Goal: Information Seeking & Learning: Learn about a topic

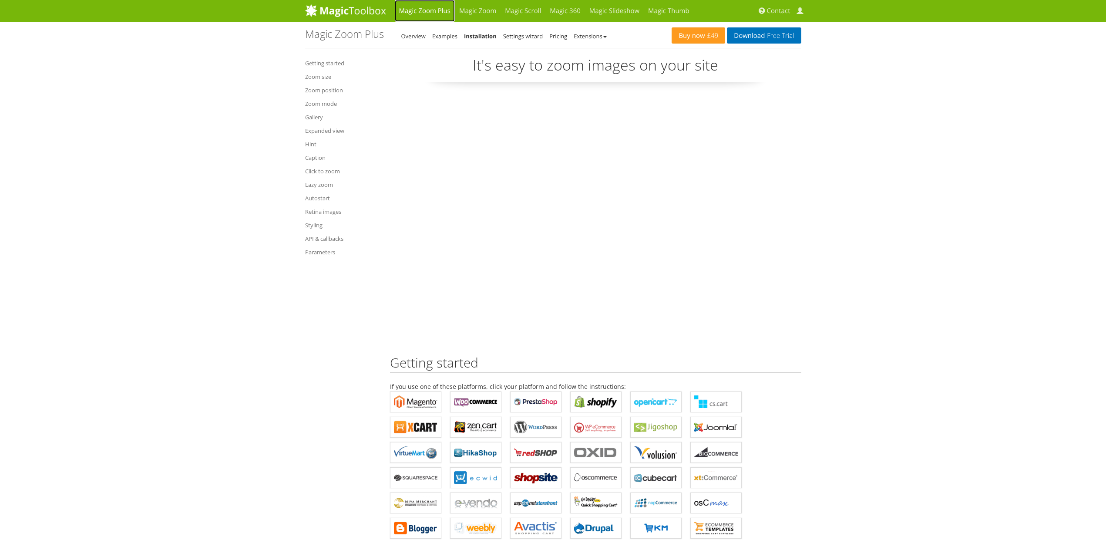
click at [422, 11] on link "Magic Zoom Plus" at bounding box center [425, 11] width 60 height 22
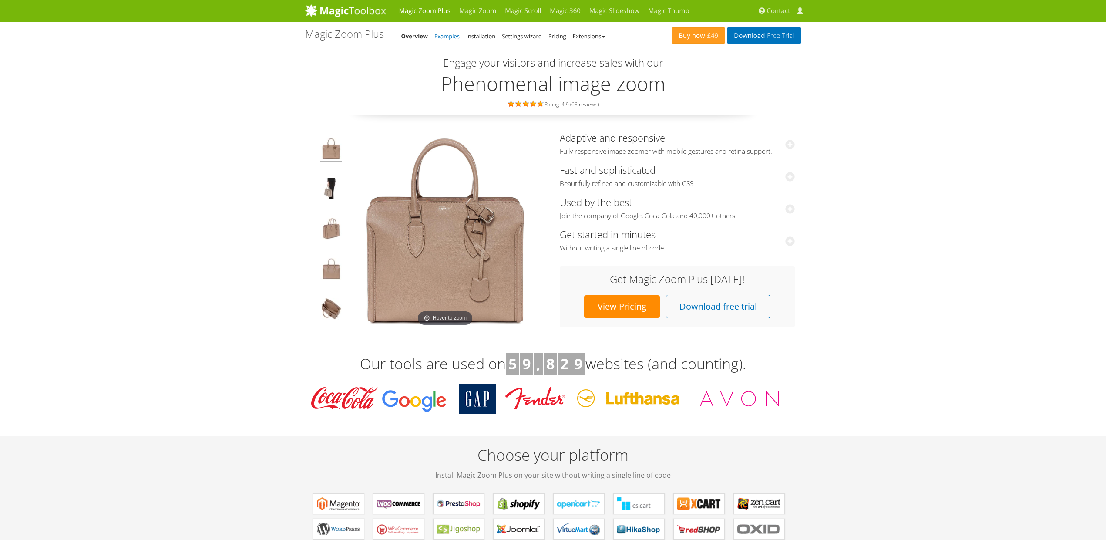
click at [448, 33] on link "Examples" at bounding box center [447, 36] width 25 height 8
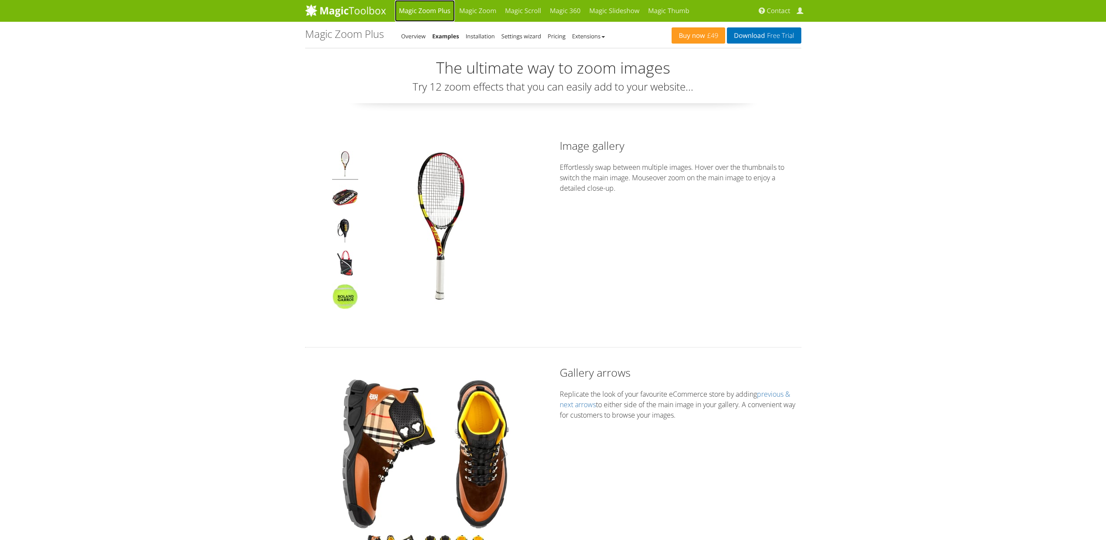
click at [432, 12] on link "Magic Zoom Plus" at bounding box center [425, 11] width 60 height 22
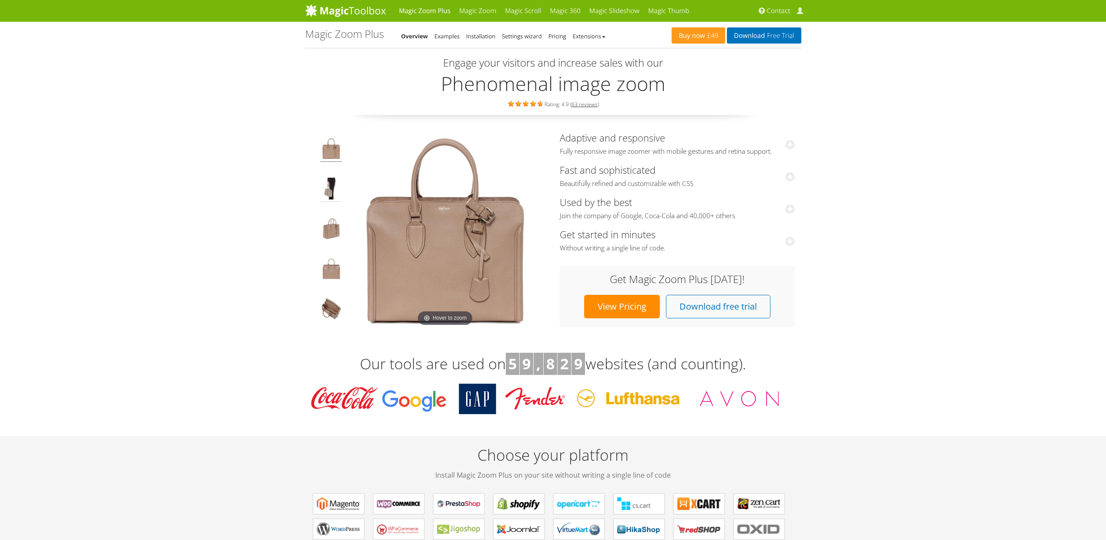
click at [328, 192] on img at bounding box center [331, 190] width 22 height 24
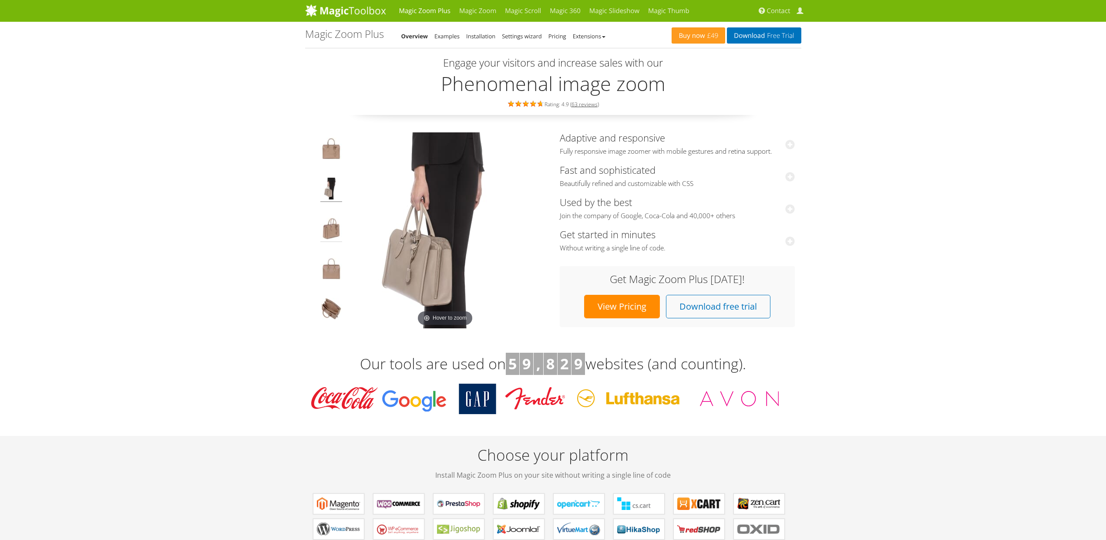
click at [329, 226] on img at bounding box center [331, 230] width 22 height 24
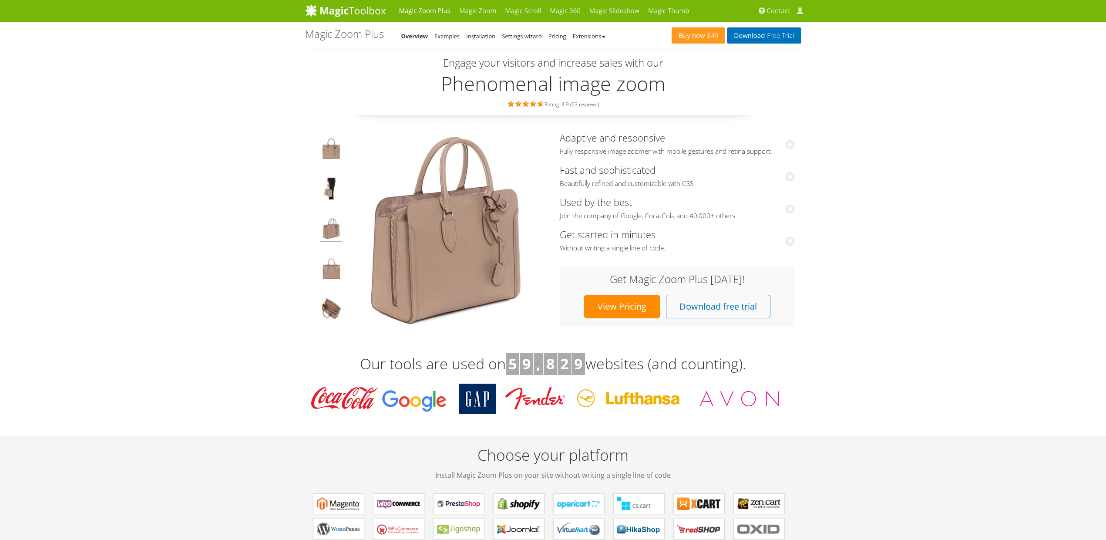
click at [330, 148] on img at bounding box center [331, 150] width 22 height 24
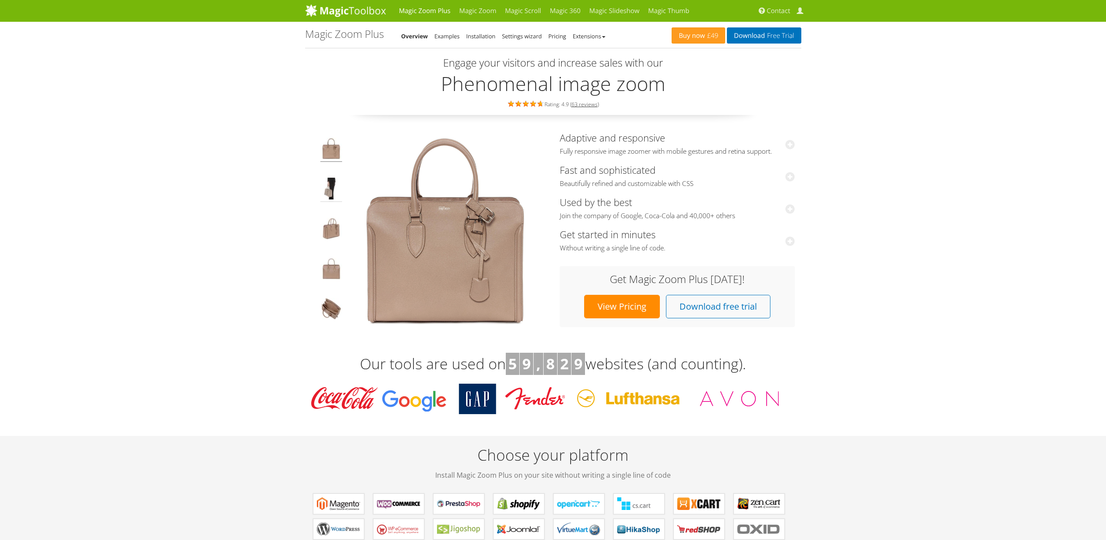
click at [332, 188] on img at bounding box center [331, 190] width 22 height 24
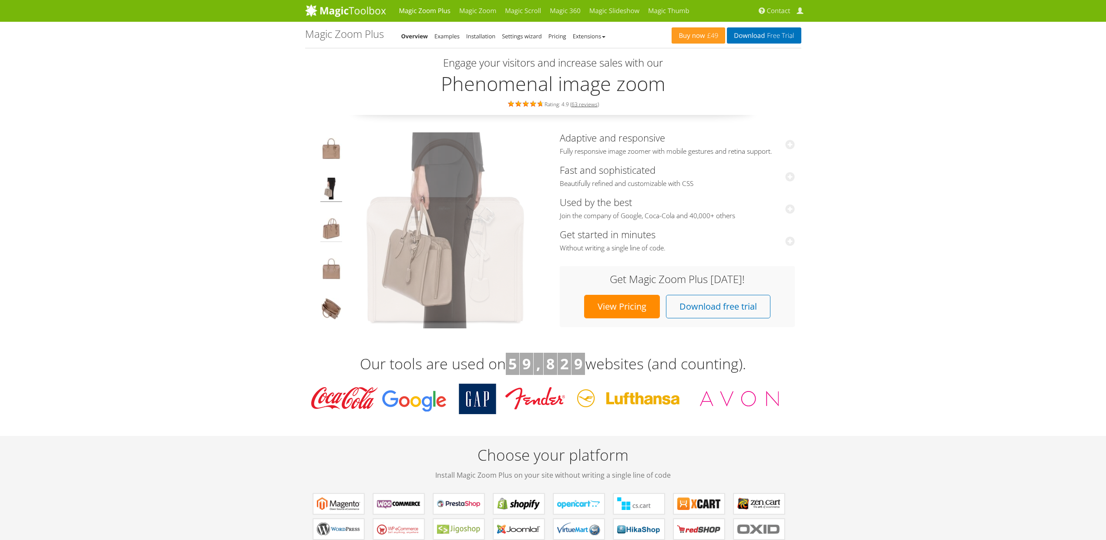
click at [333, 228] on img at bounding box center [331, 230] width 22 height 24
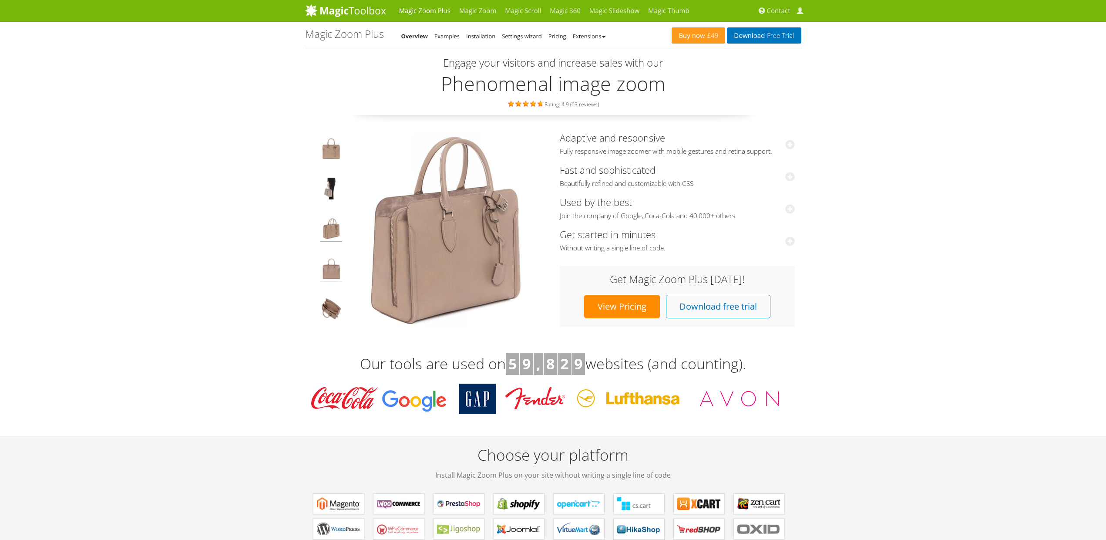
click at [331, 263] on img at bounding box center [331, 270] width 22 height 24
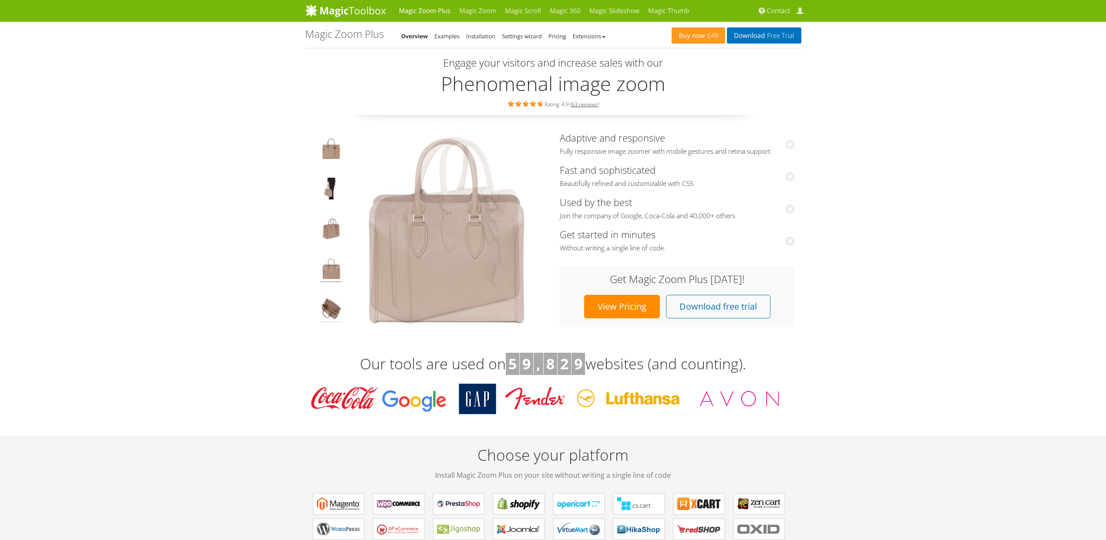
click at [325, 313] on img at bounding box center [331, 310] width 22 height 24
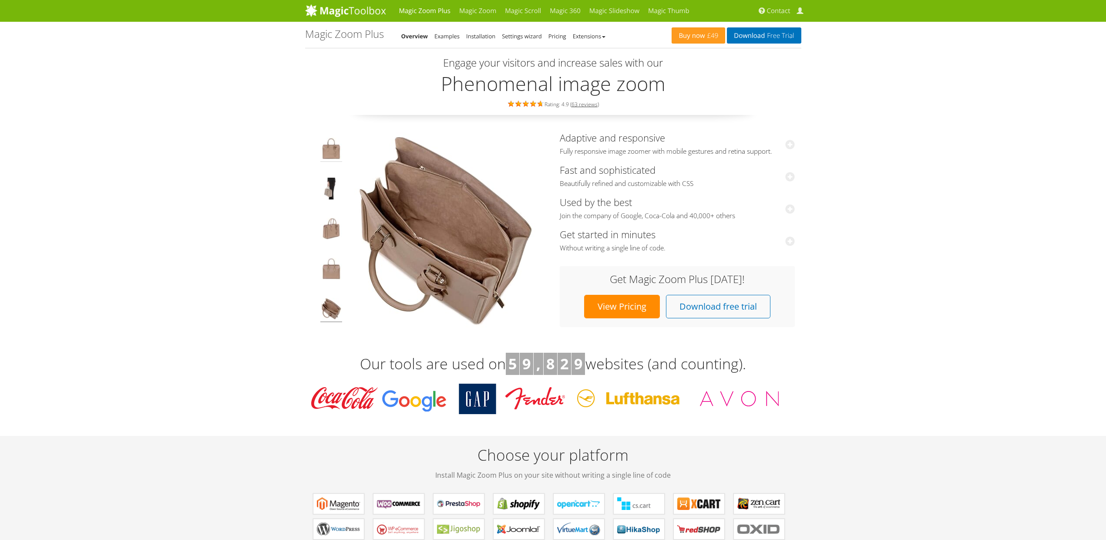
click at [330, 149] on img at bounding box center [331, 150] width 22 height 24
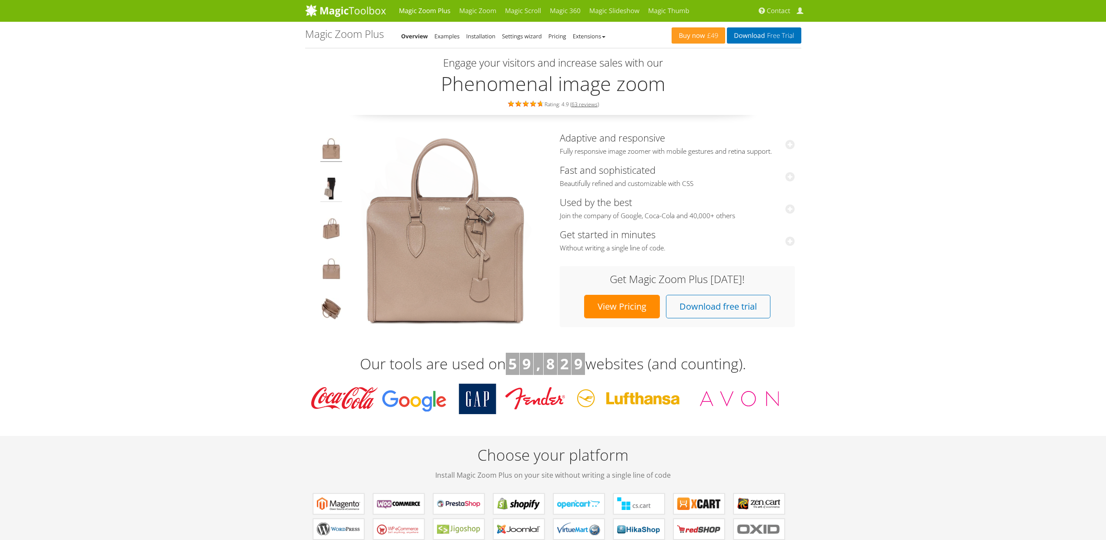
click at [328, 188] on img at bounding box center [331, 190] width 22 height 24
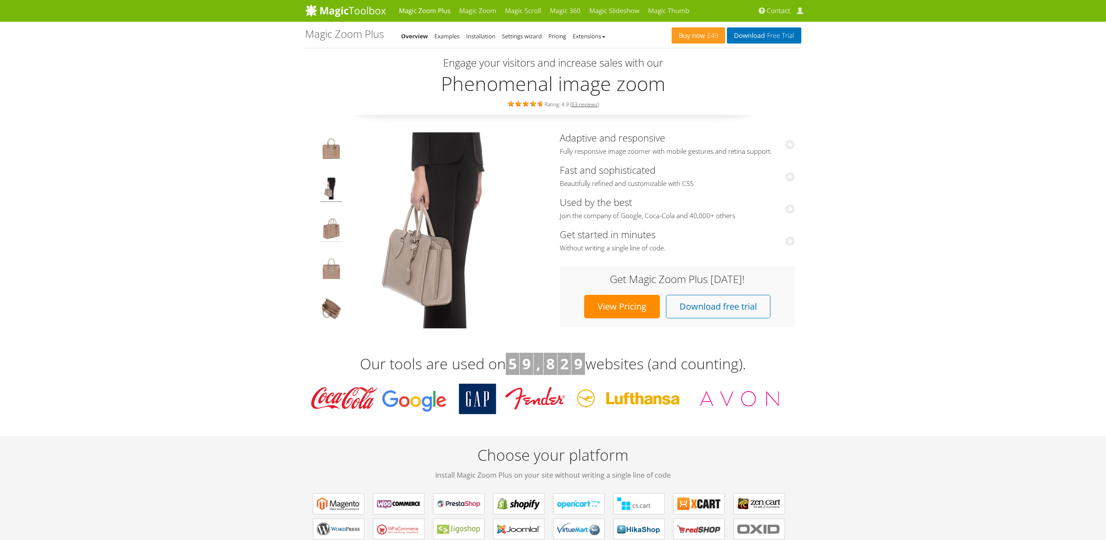
click at [324, 224] on img at bounding box center [331, 230] width 22 height 24
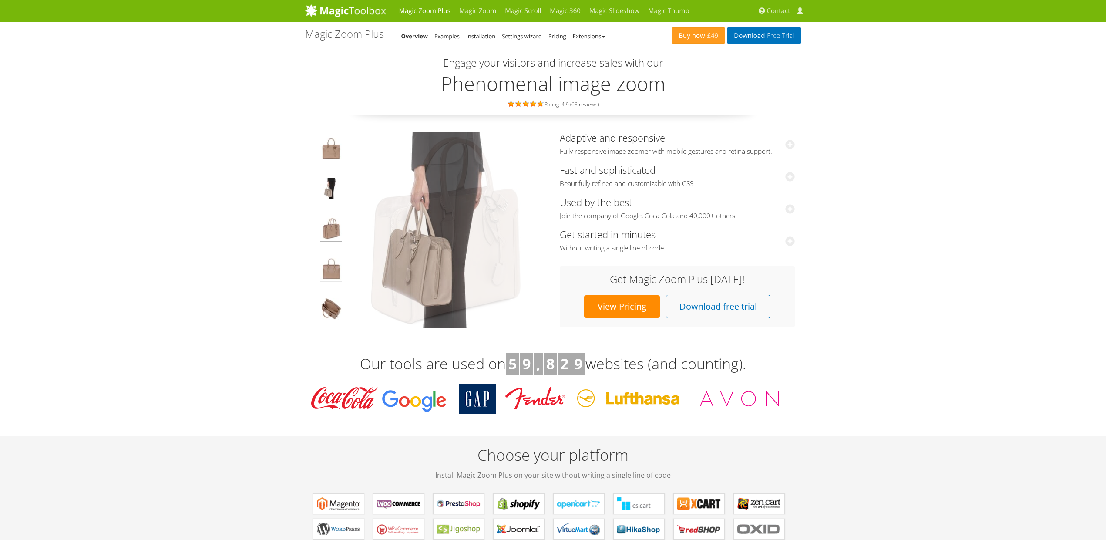
click at [334, 263] on img at bounding box center [331, 270] width 22 height 24
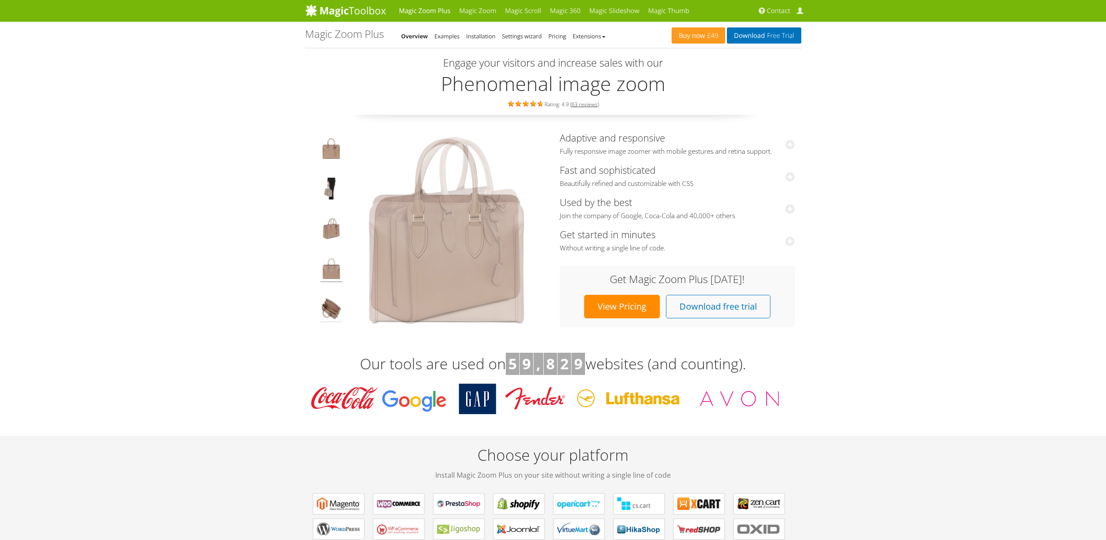
click at [328, 311] on img at bounding box center [331, 310] width 22 height 24
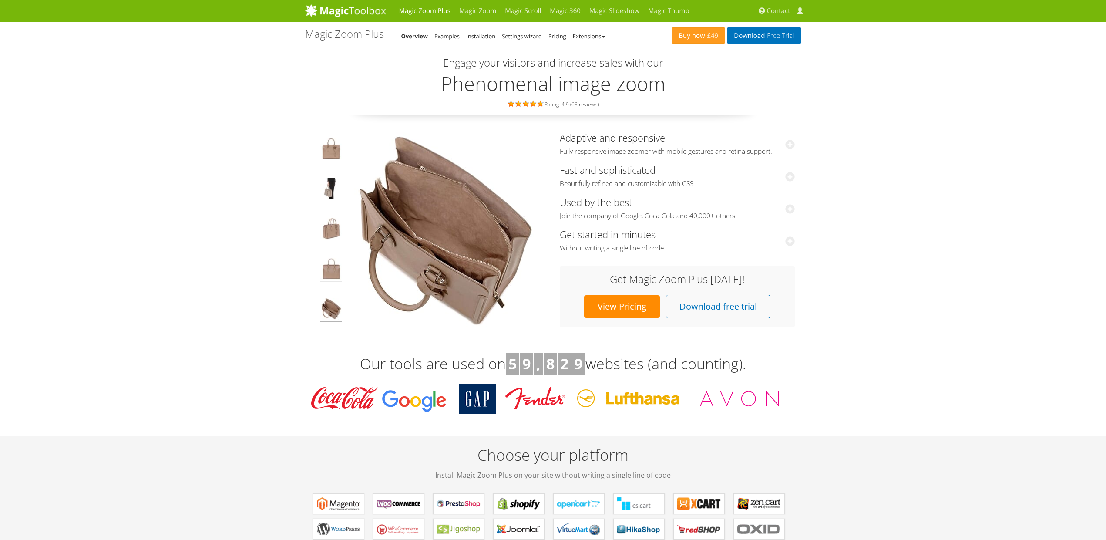
click at [332, 273] on img at bounding box center [331, 270] width 22 height 24
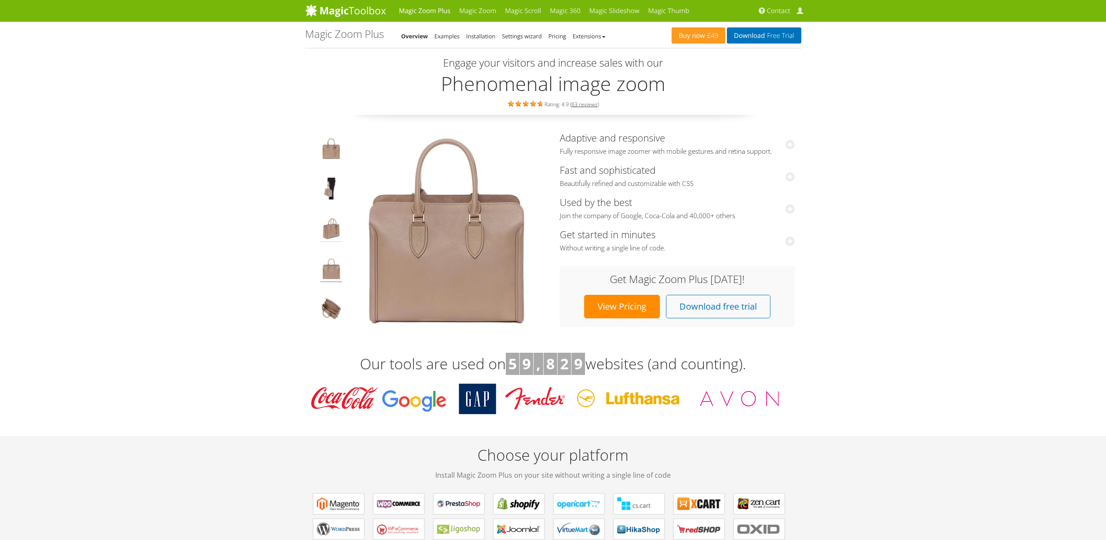
click at [331, 227] on img at bounding box center [331, 230] width 22 height 24
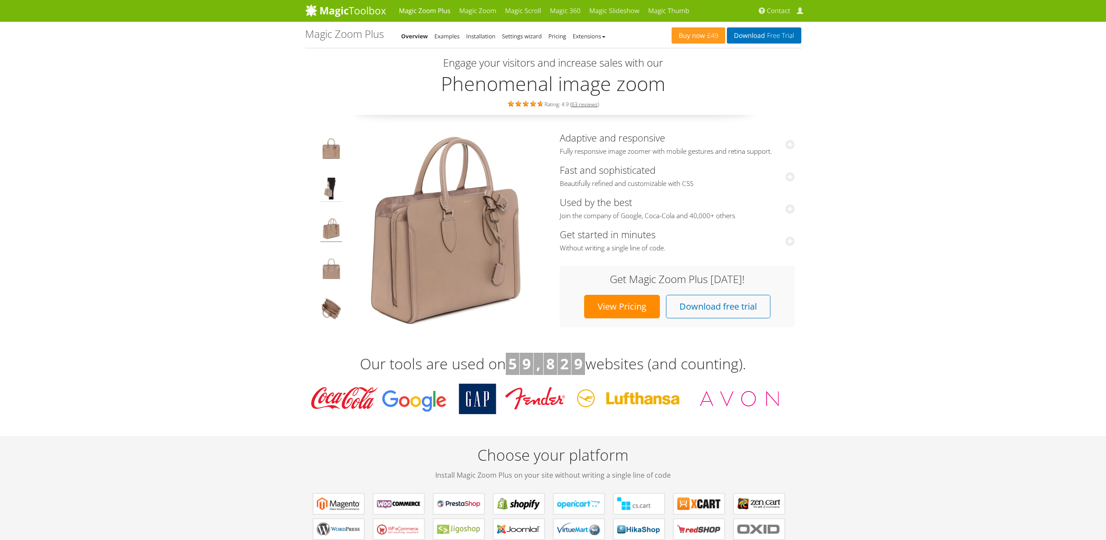
click at [332, 186] on img at bounding box center [331, 190] width 22 height 24
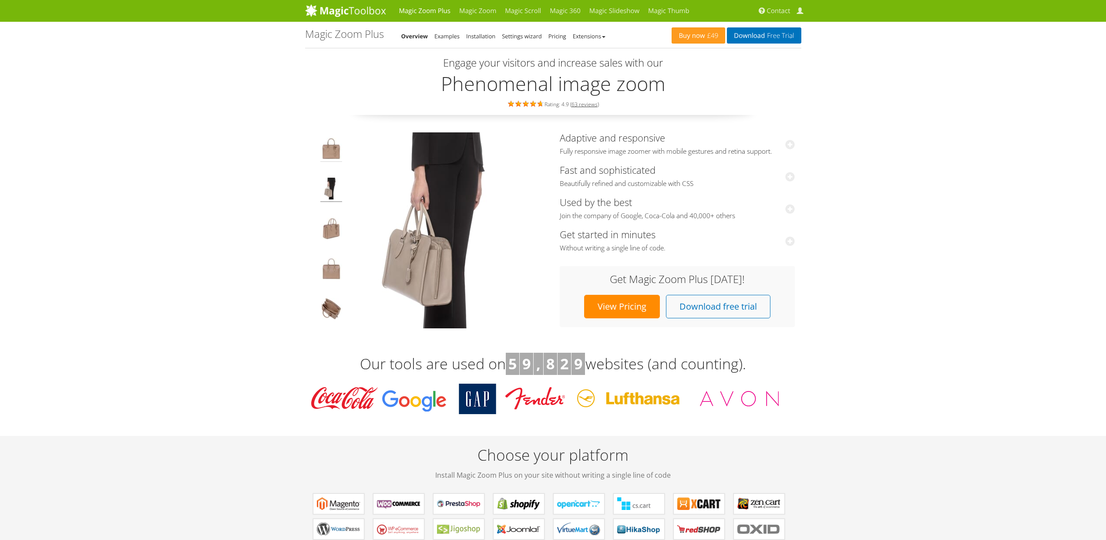
click at [335, 142] on img at bounding box center [331, 150] width 22 height 24
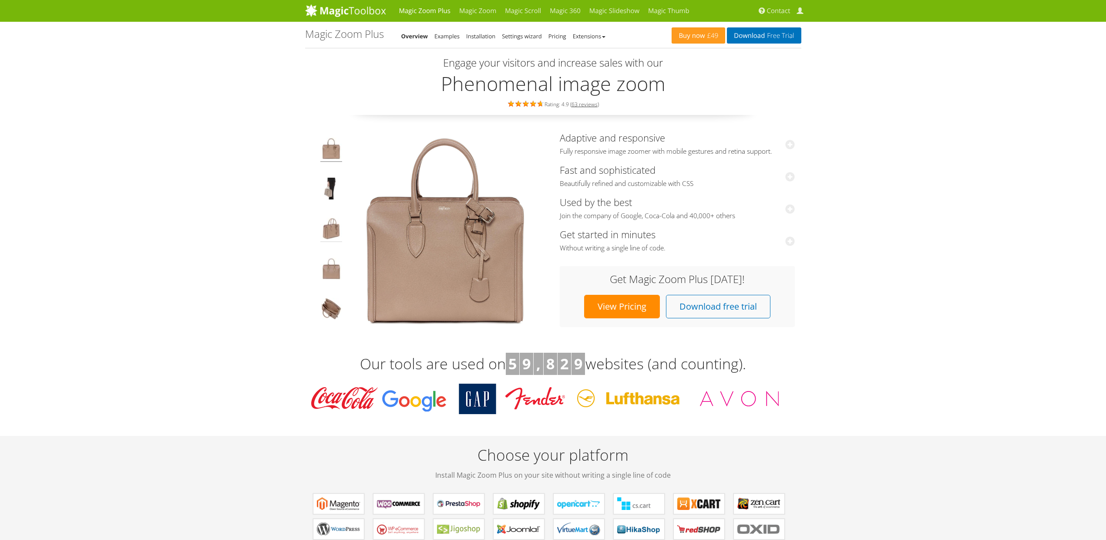
click at [334, 222] on img at bounding box center [331, 230] width 22 height 24
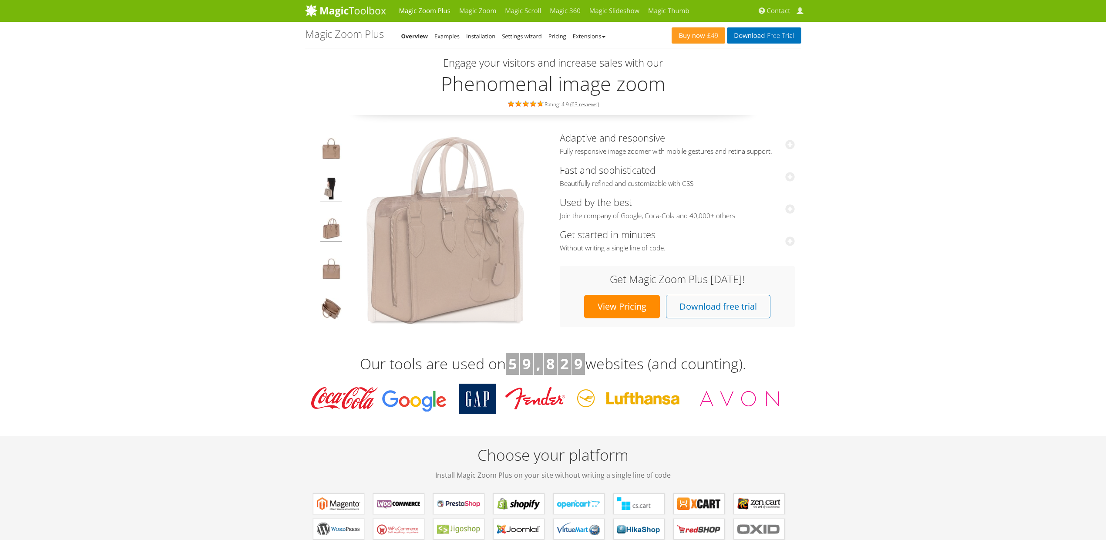
click at [328, 182] on img at bounding box center [331, 190] width 22 height 24
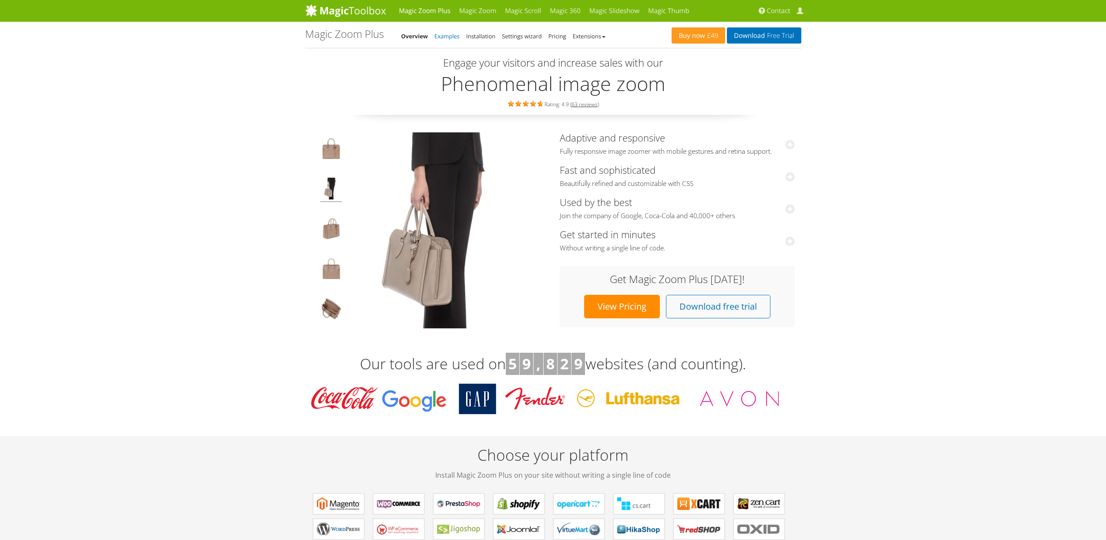
click at [446, 35] on link "Examples" at bounding box center [447, 36] width 25 height 8
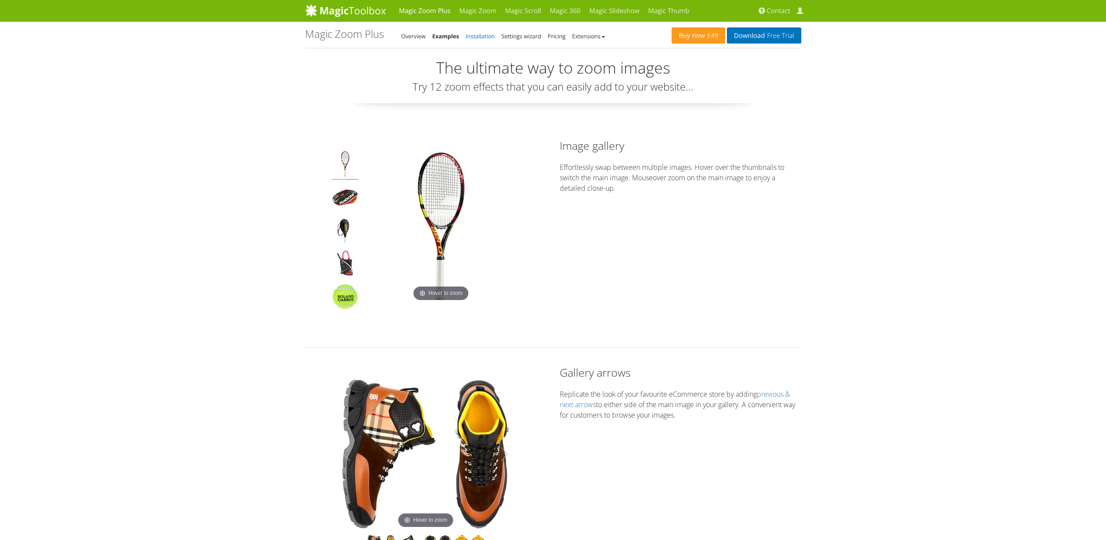
click at [478, 34] on link "Installation" at bounding box center [480, 36] width 29 height 8
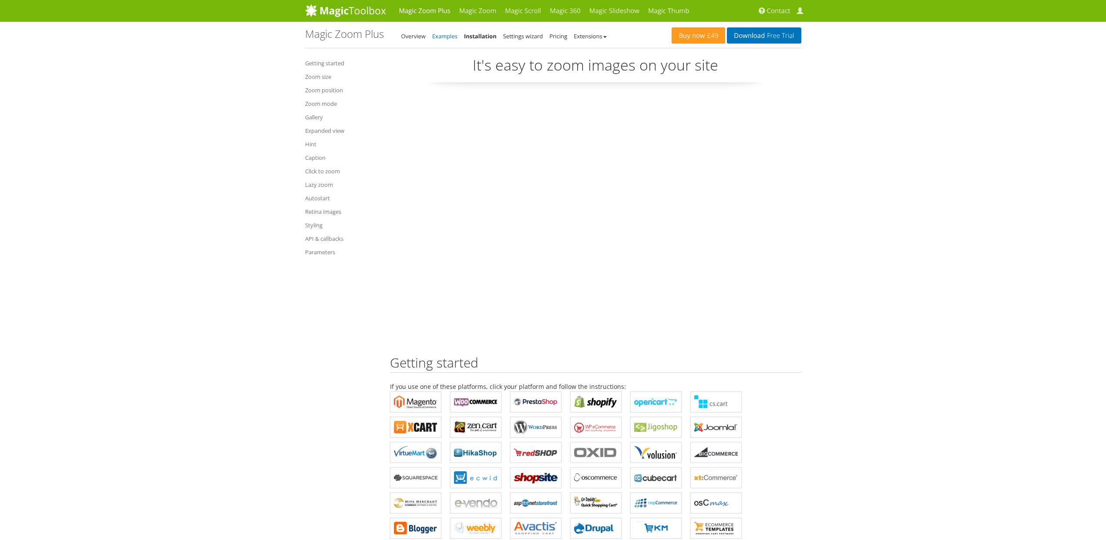
click at [444, 39] on link "Examples" at bounding box center [444, 36] width 25 height 8
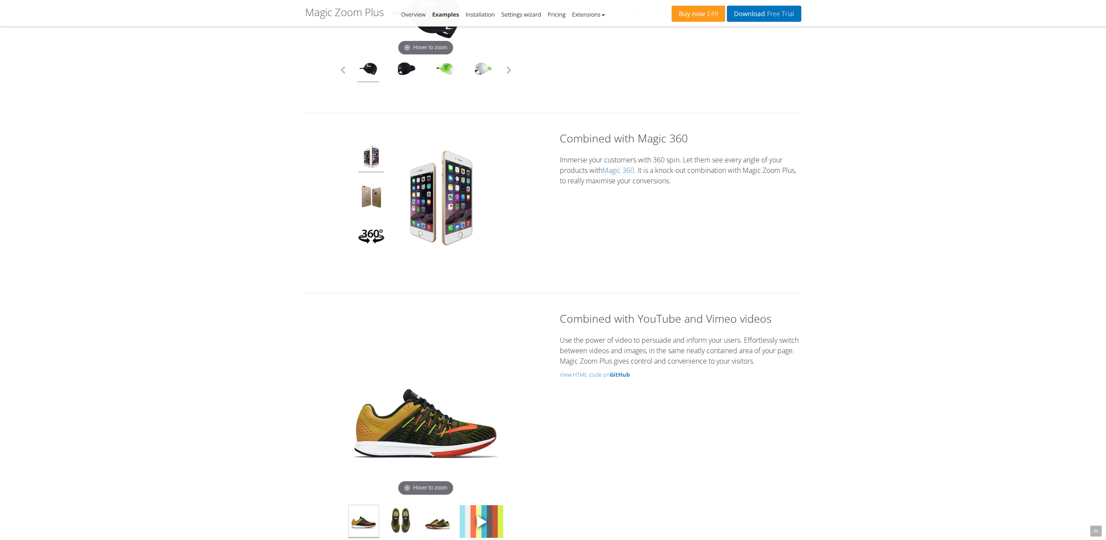
scroll to position [2162, 0]
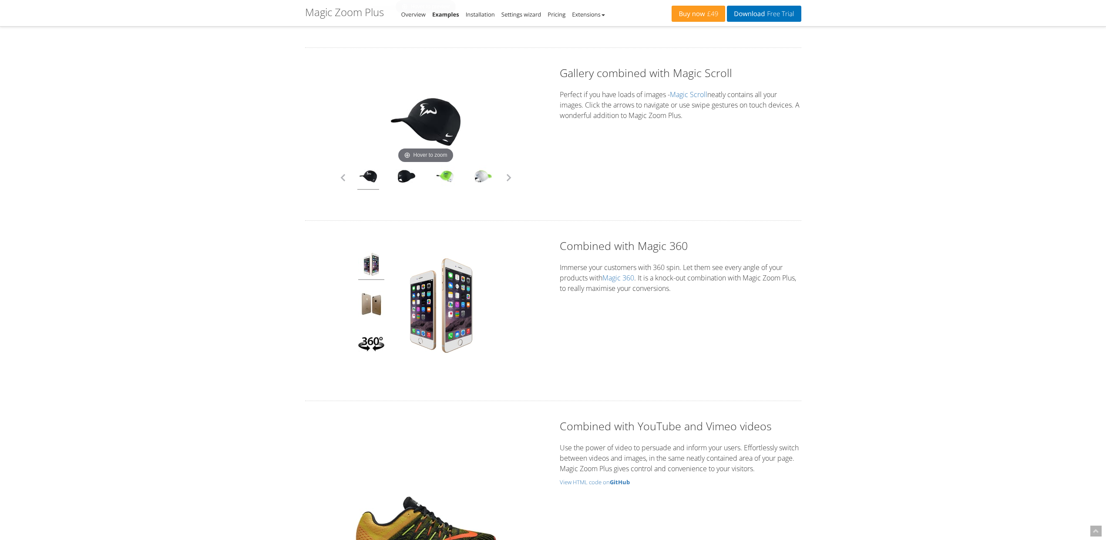
click at [583, 246] on h2 "Combined with Magic 360" at bounding box center [681, 245] width 242 height 15
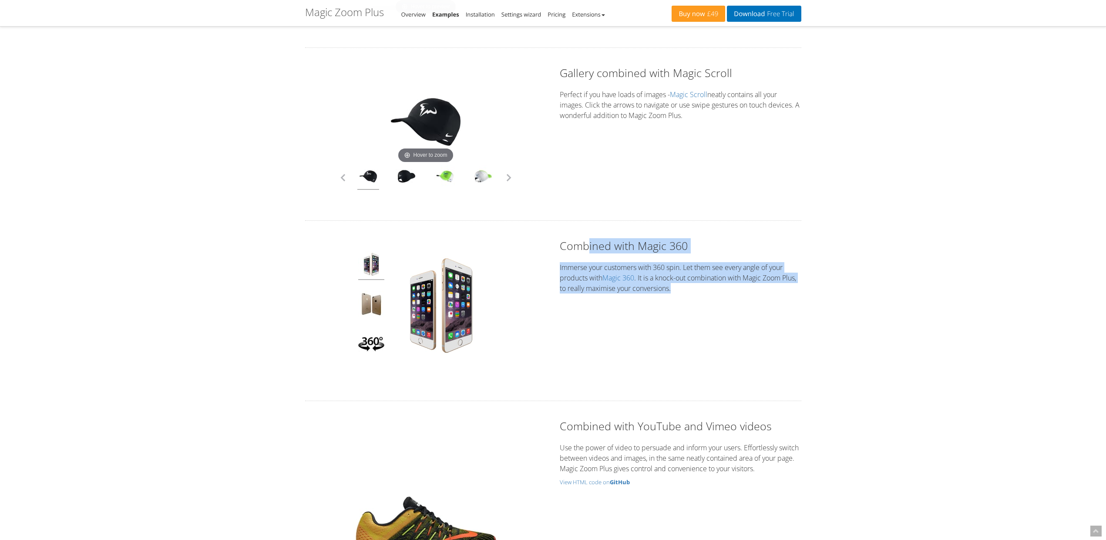
drag, startPoint x: 596, startPoint y: 246, endPoint x: 701, endPoint y: 286, distance: 112.9
click at [701, 286] on div "Combined with Magic 360 Immerse your customers with 360 spin. Let them see ever…" at bounding box center [681, 265] width 242 height 55
click at [701, 286] on p "Immerse your customers with 360 spin. Let them see every angle of your products…" at bounding box center [681, 277] width 242 height 31
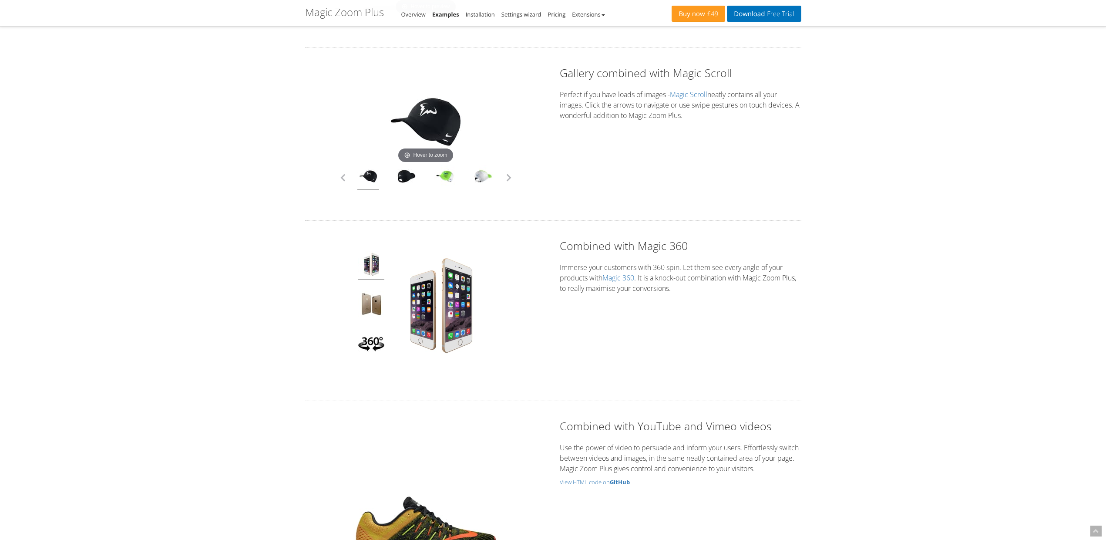
click at [370, 266] on img at bounding box center [371, 265] width 26 height 29
click at [371, 301] on img at bounding box center [371, 305] width 26 height 29
click at [382, 345] on img at bounding box center [371, 344] width 26 height 29
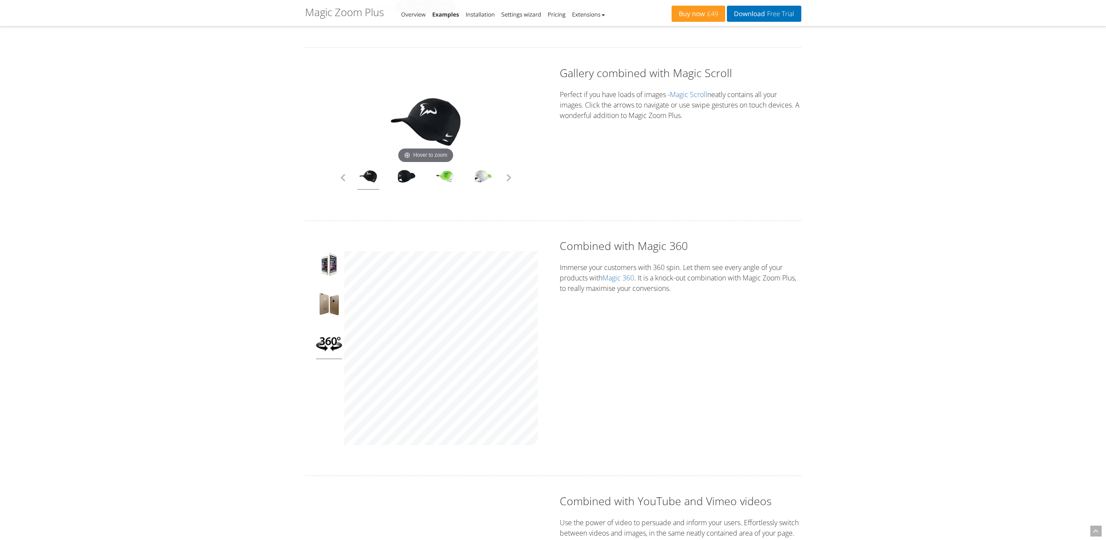
click at [647, 333] on div "Click to expand Combined with Magic 360 Immerse your customers with 360 spin. L…" at bounding box center [553, 348] width 509 height 220
click at [337, 307] on img at bounding box center [329, 305] width 26 height 29
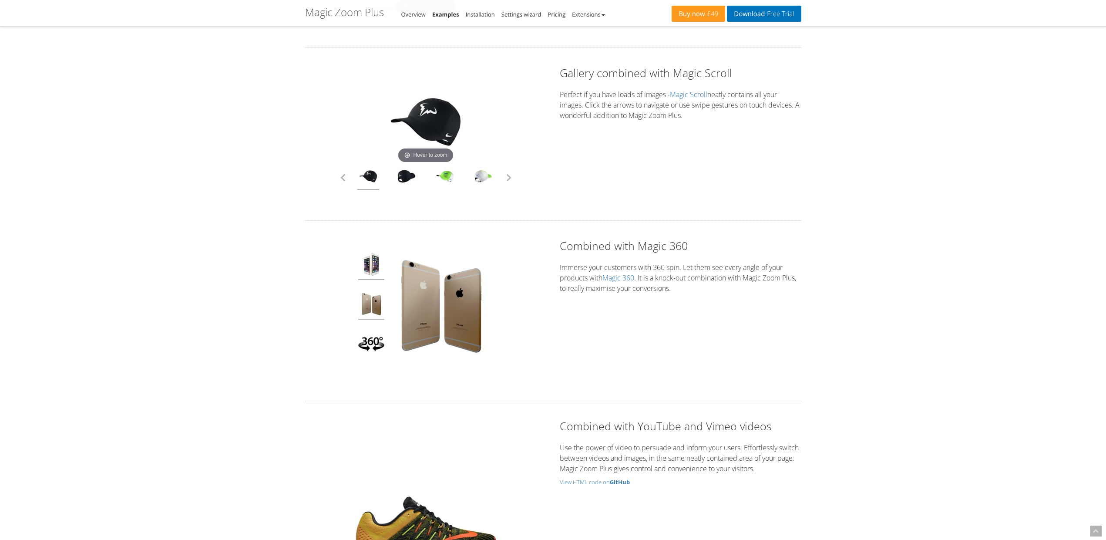
click at [367, 266] on img at bounding box center [371, 265] width 26 height 29
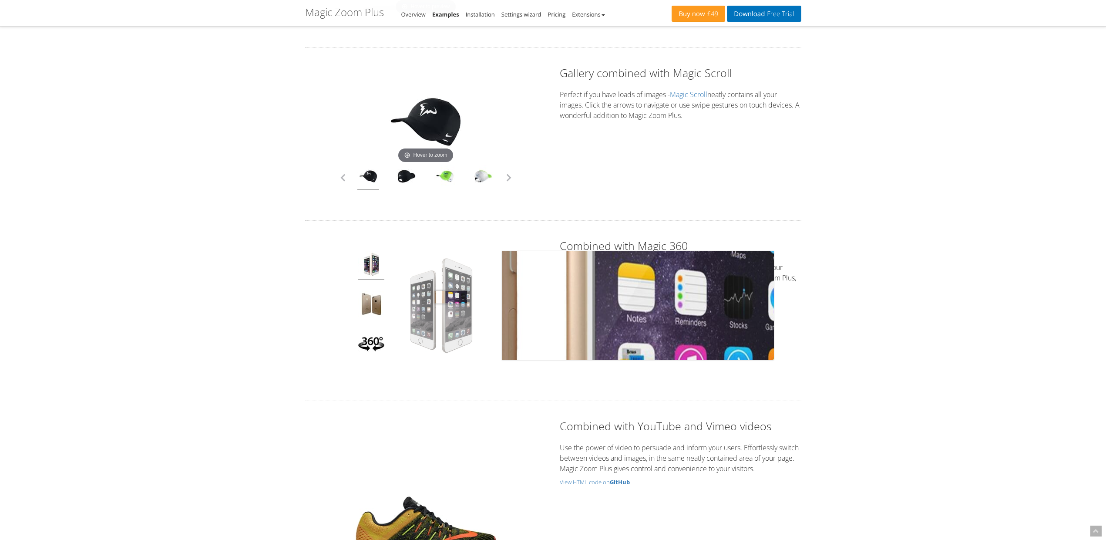
click at [449, 297] on img at bounding box center [441, 305] width 109 height 109
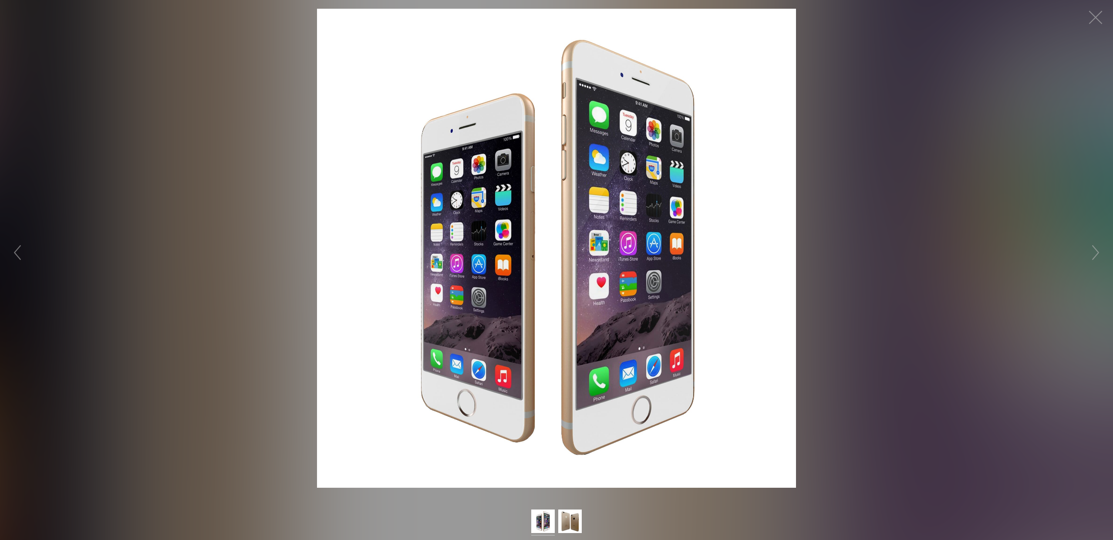
click at [544, 524] on img at bounding box center [543, 522] width 24 height 26
click at [566, 523] on img at bounding box center [570, 522] width 24 height 26
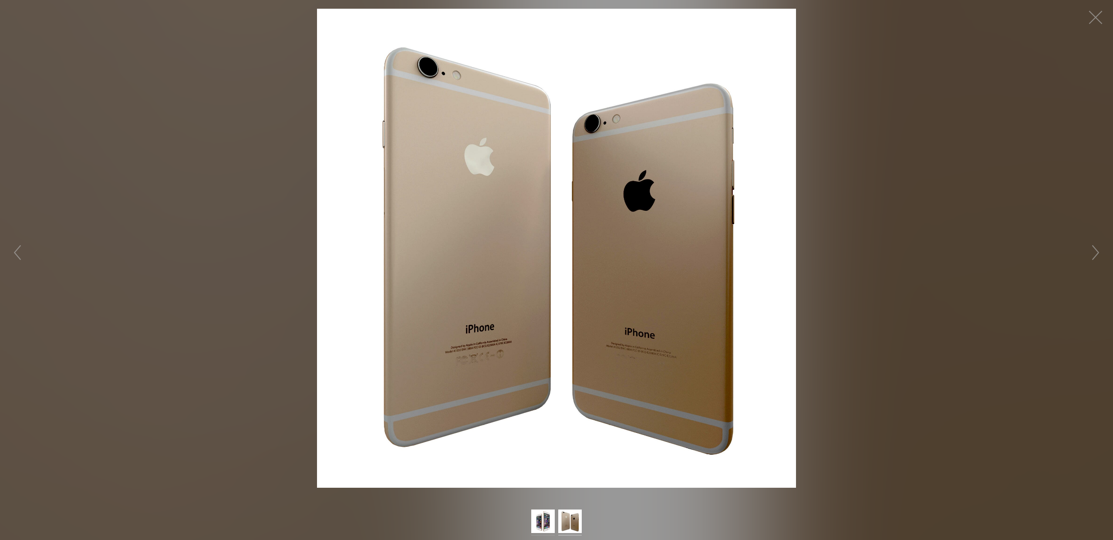
click at [541, 523] on img at bounding box center [543, 522] width 24 height 26
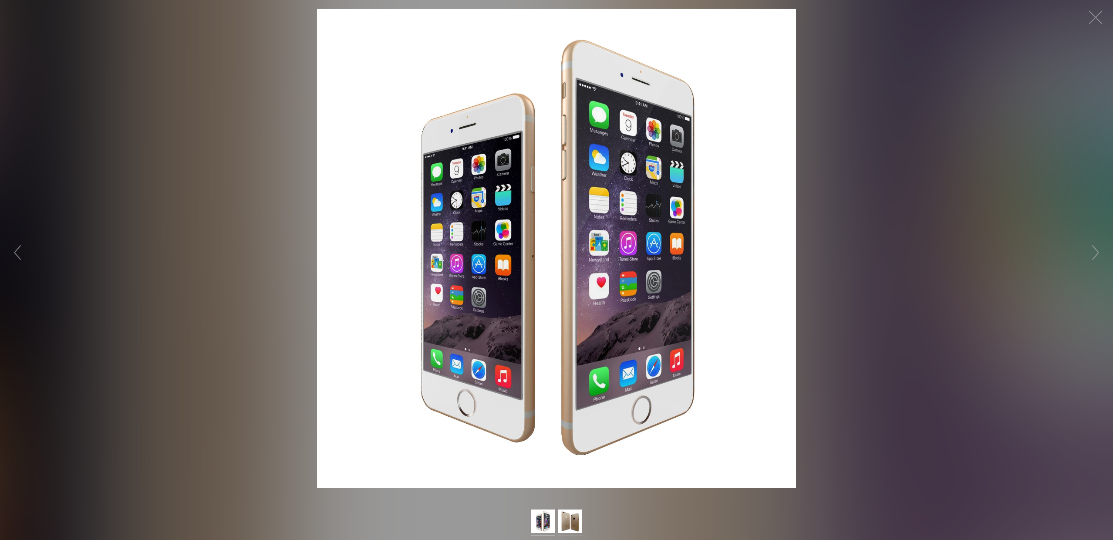
click at [575, 523] on img at bounding box center [570, 522] width 24 height 26
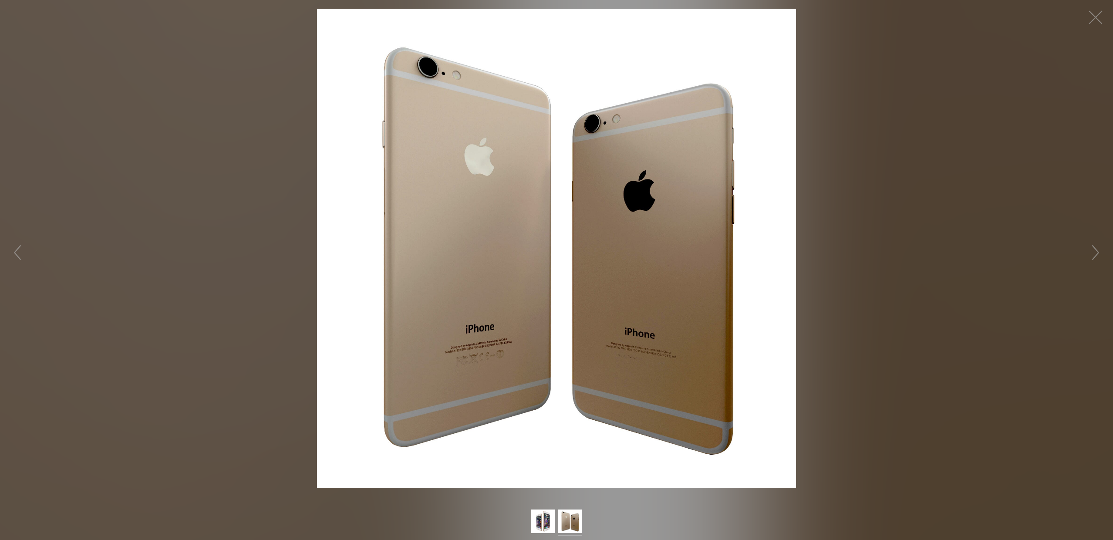
click at [1101, 238] on figure "Click to expand" at bounding box center [556, 248] width 1113 height 479
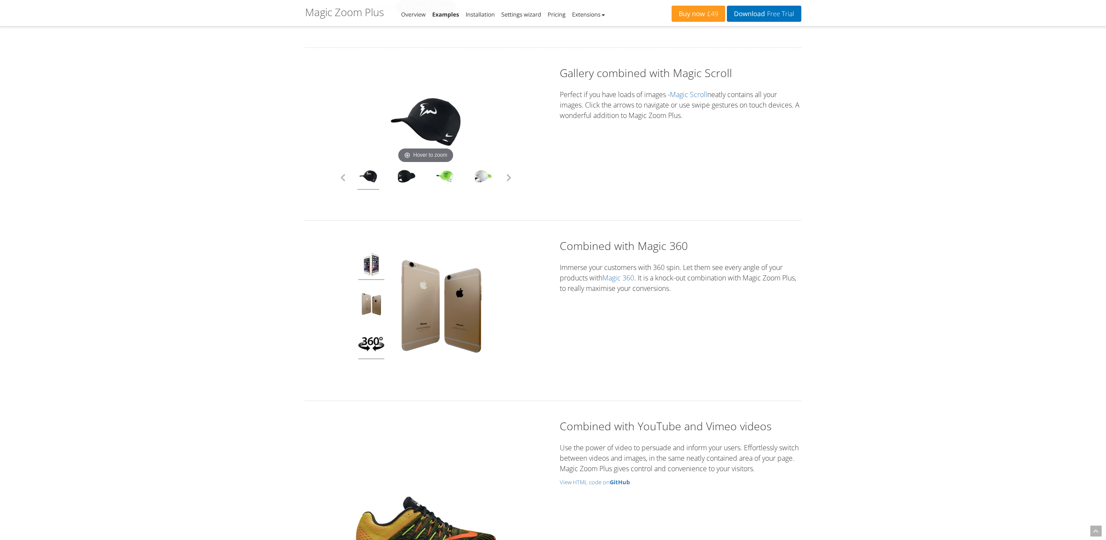
click at [368, 343] on img at bounding box center [371, 344] width 26 height 29
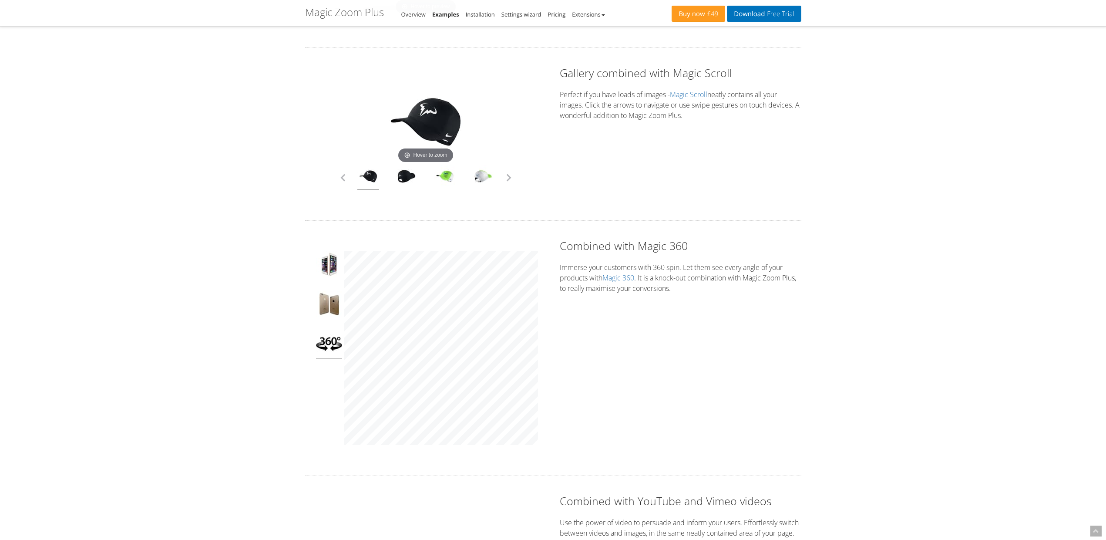
click at [560, 335] on div "Click to expand Combined with Magic 360 Immerse your customers with 360 spin. L…" at bounding box center [553, 348] width 509 height 220
click at [327, 296] on img at bounding box center [329, 305] width 26 height 29
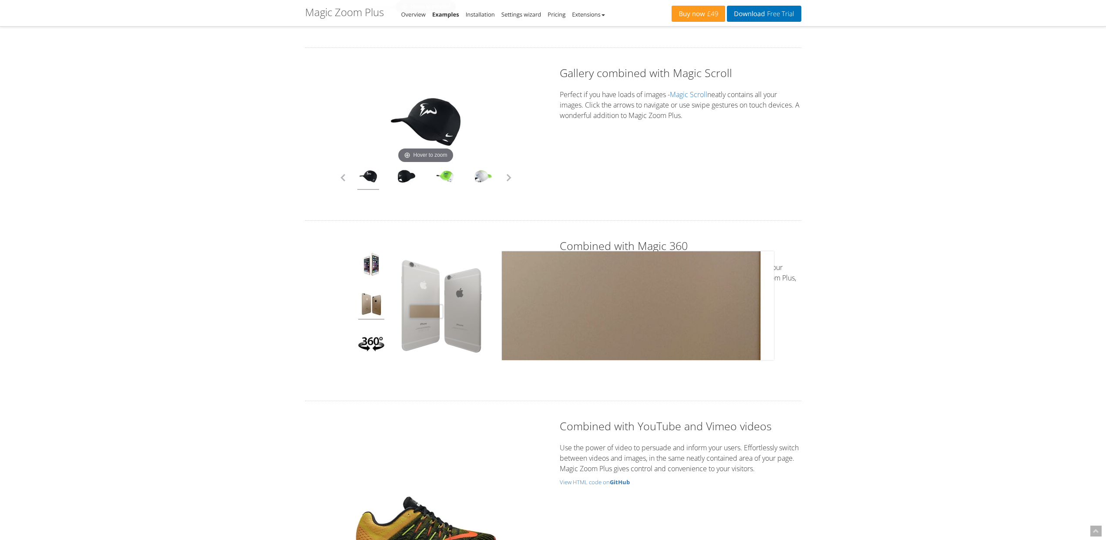
click at [426, 311] on img at bounding box center [441, 305] width 109 height 109
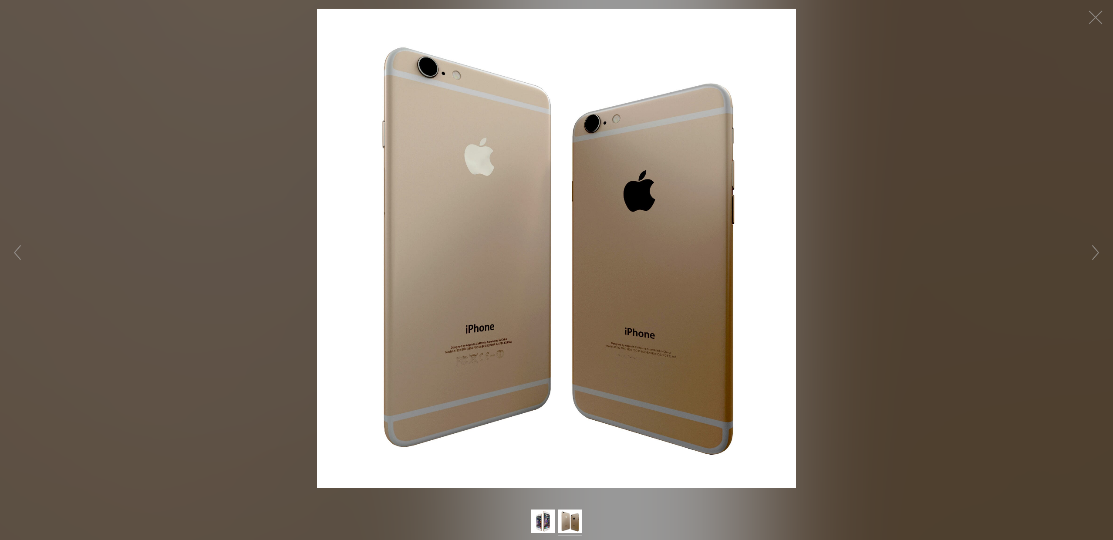
click at [600, 525] on div at bounding box center [556, 522] width 1113 height 26
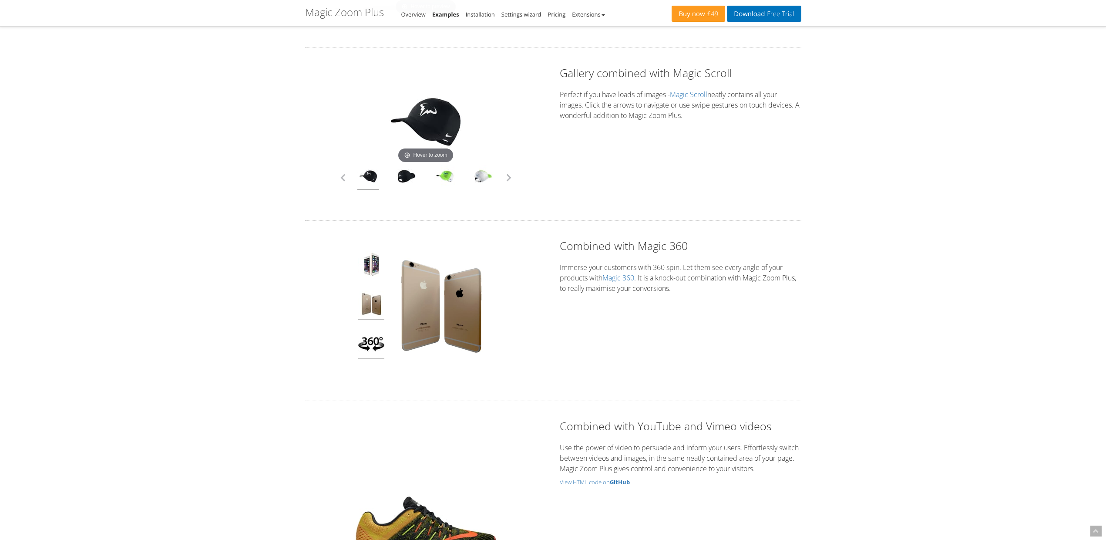
click at [370, 345] on img at bounding box center [371, 344] width 26 height 29
